Goal: Information Seeking & Learning: Learn about a topic

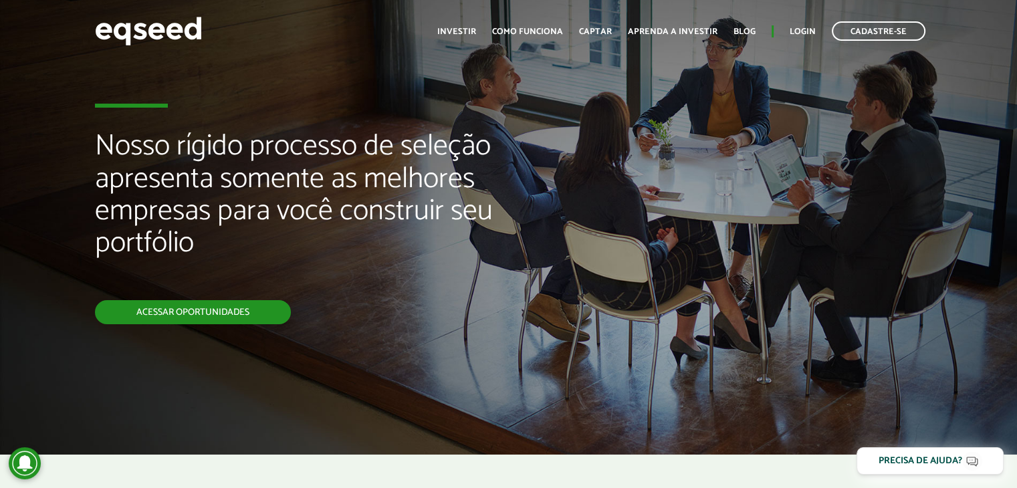
click at [241, 307] on link "Acessar oportunidades" at bounding box center [193, 312] width 196 height 24
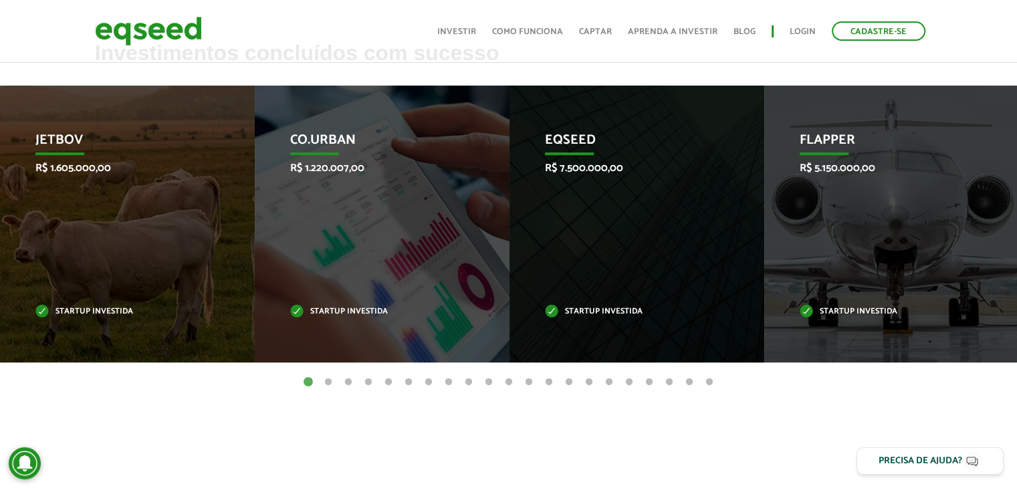
scroll to position [456, 0]
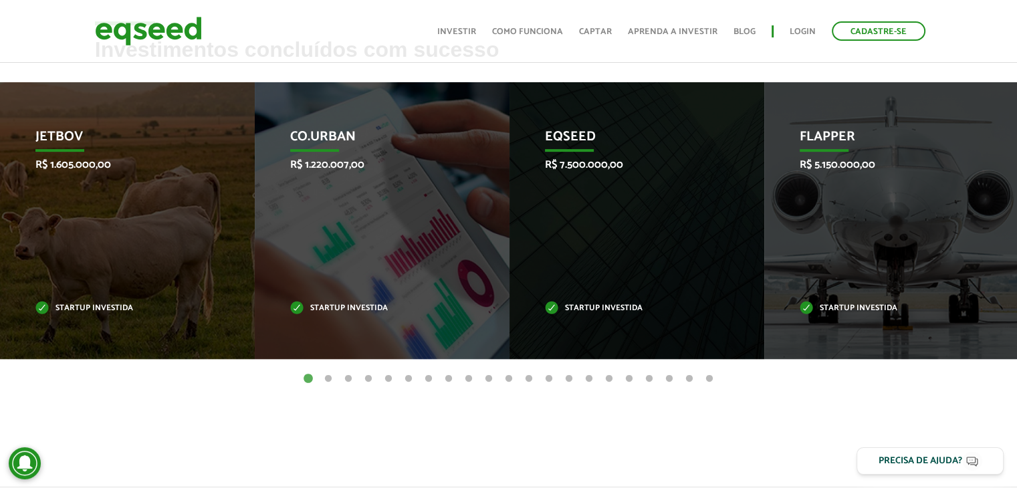
click at [329, 380] on button "2" at bounding box center [328, 378] width 13 height 13
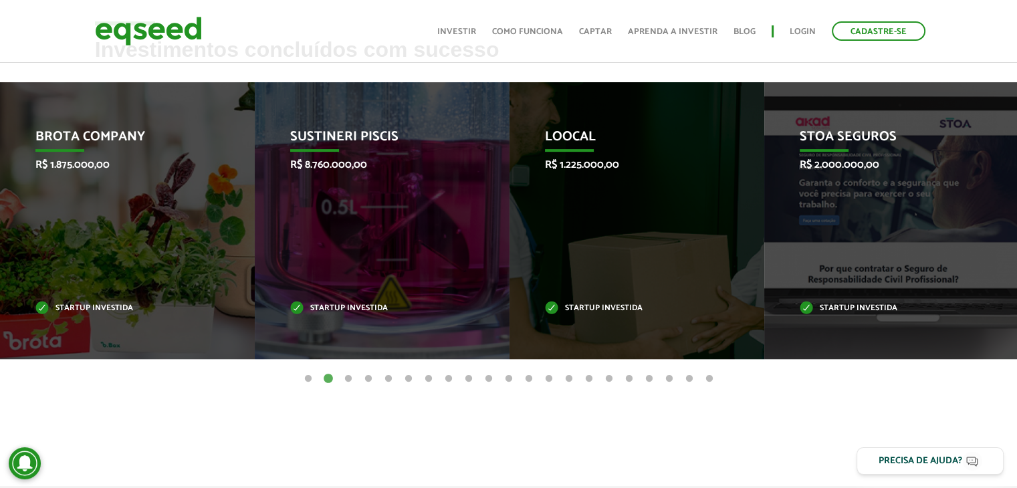
click at [348, 376] on button "3" at bounding box center [348, 378] width 13 height 13
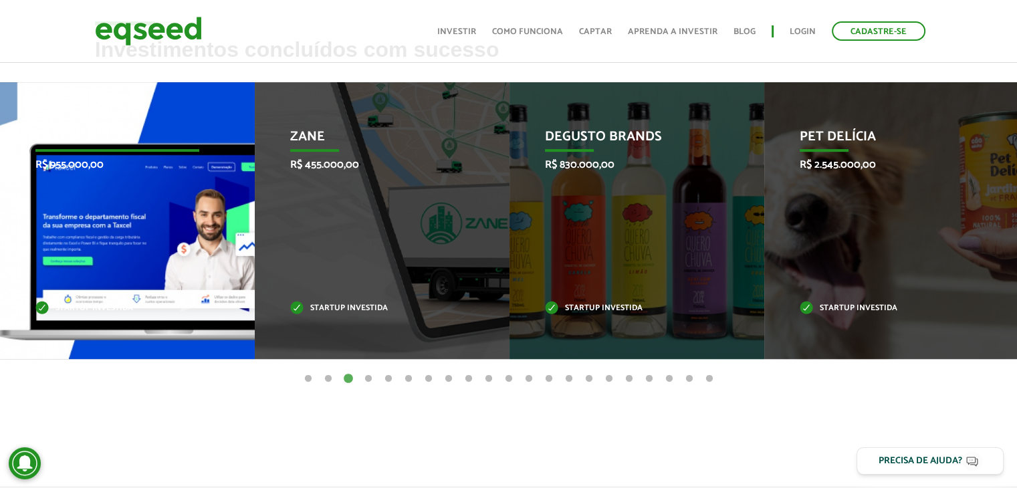
click at [205, 255] on div "Taxcel R$ 955.000,00 Startup investida" at bounding box center [117, 220] width 235 height 277
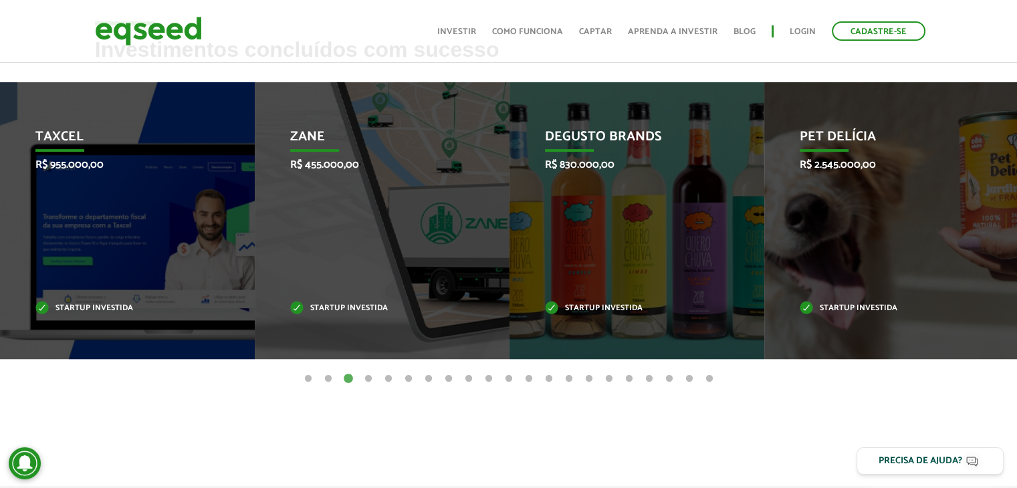
click at [369, 380] on button "4" at bounding box center [368, 378] width 13 height 13
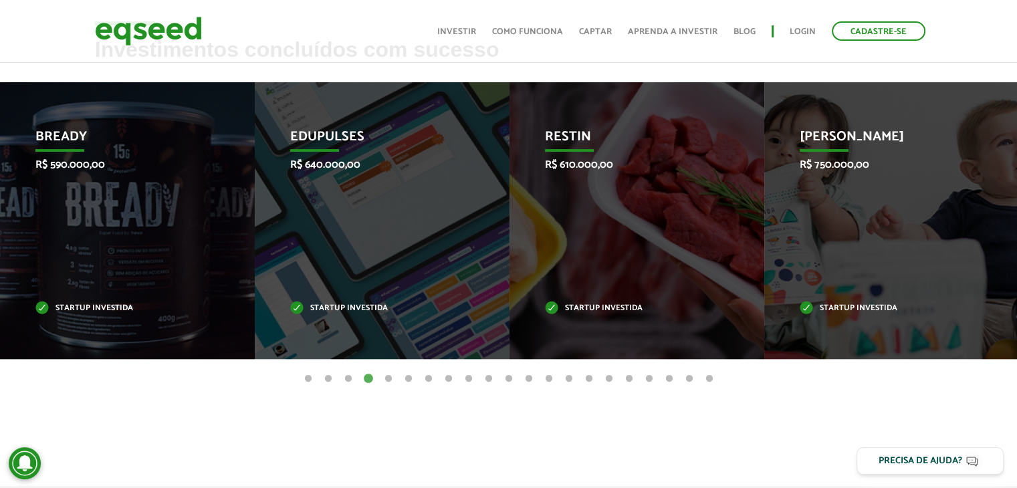
click at [388, 375] on button "5" at bounding box center [388, 378] width 13 height 13
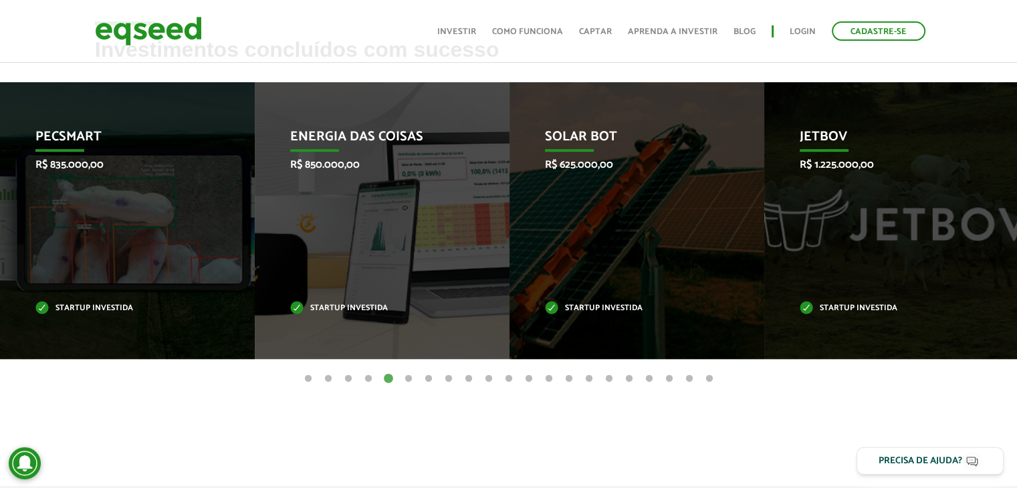
click at [413, 377] on button "6" at bounding box center [408, 378] width 13 height 13
